Goal: Communication & Community: Participate in discussion

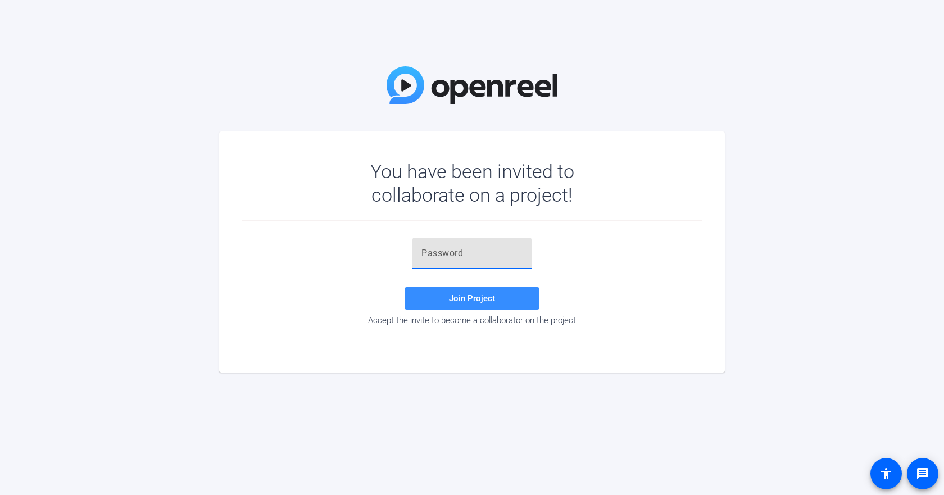
click at [455, 254] on input "text" at bounding box center [472, 253] width 101 height 13
click at [430, 255] on input "text" at bounding box center [472, 253] width 101 height 13
type input "zoq~BD"
click at [512, 289] on span at bounding box center [472, 298] width 135 height 27
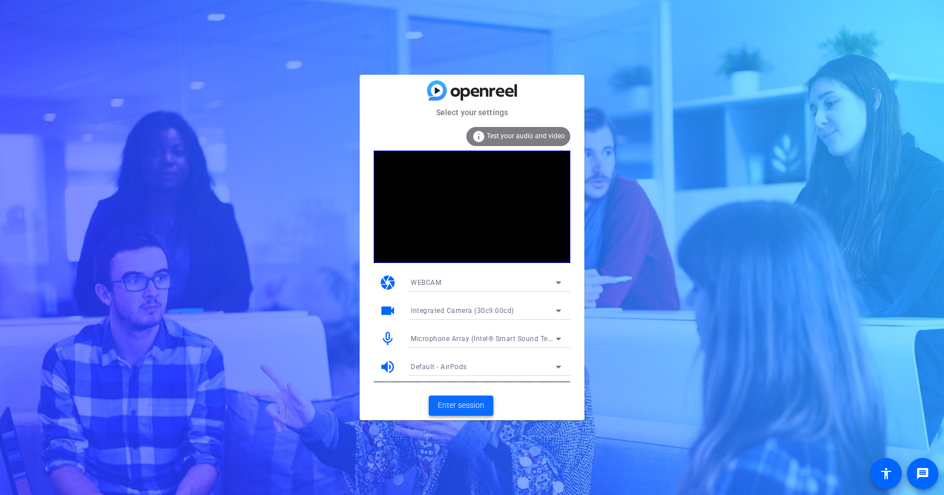
click at [472, 406] on span "Enter session" at bounding box center [461, 406] width 47 height 12
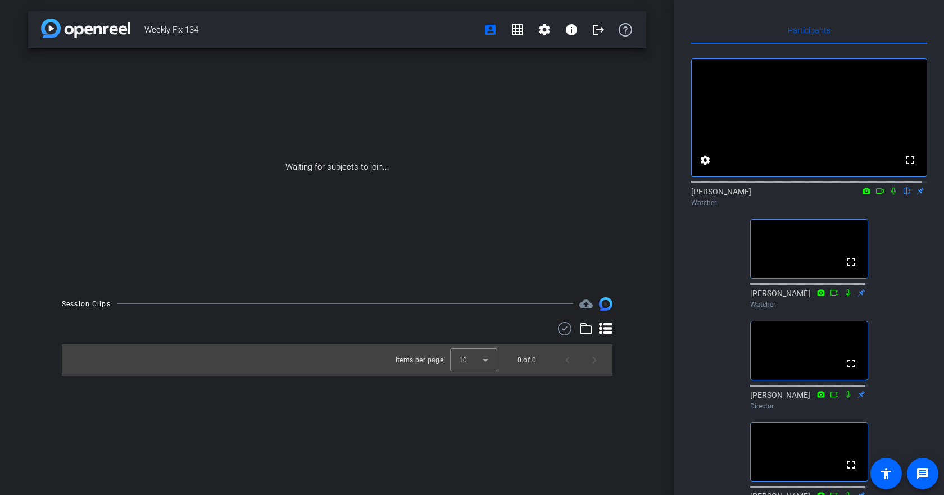
click at [889, 195] on icon at bounding box center [893, 191] width 9 height 8
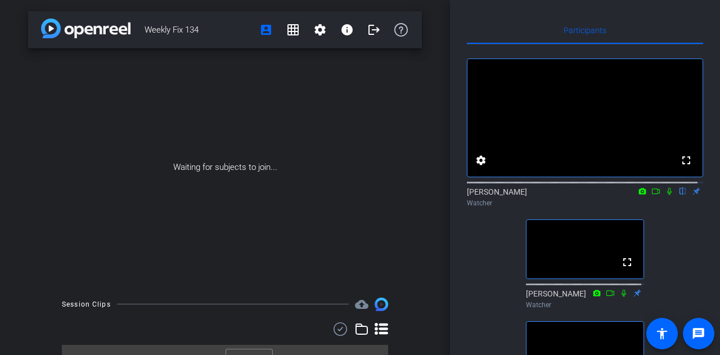
click at [664, 195] on icon at bounding box center [668, 191] width 9 height 8
